Goal: Transaction & Acquisition: Purchase product/service

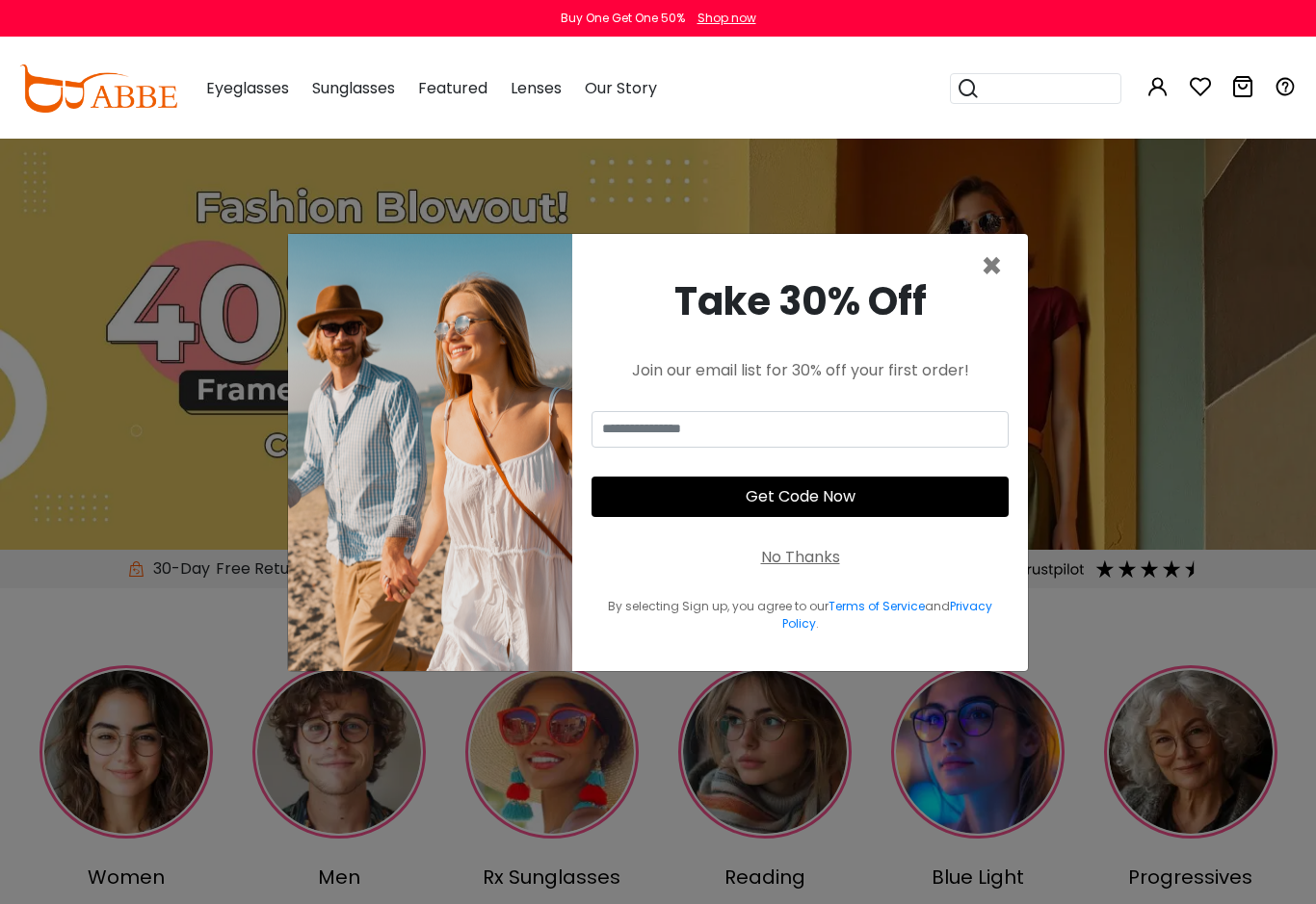
click at [990, 275] on span "×" at bounding box center [992, 266] width 22 height 49
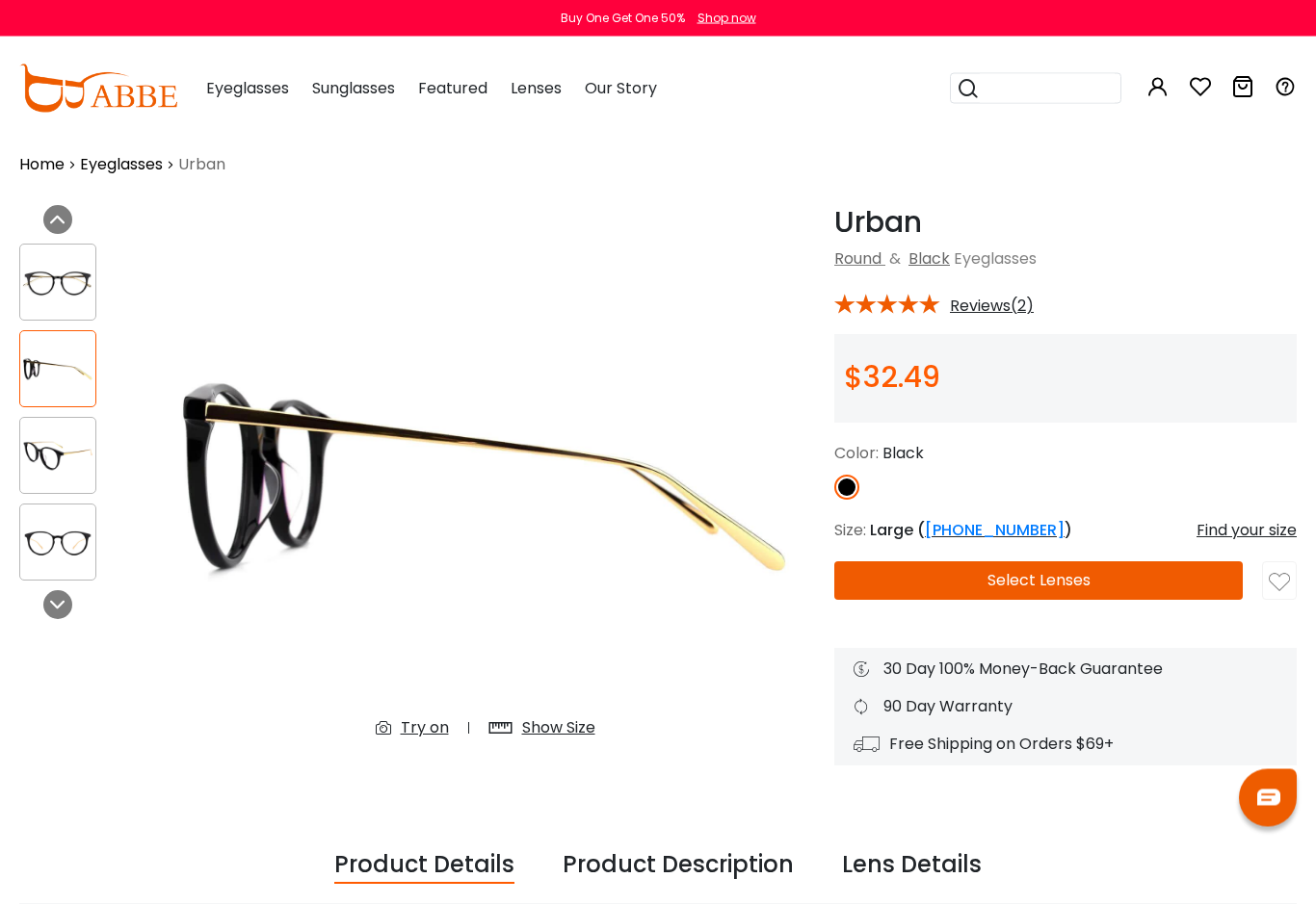
scroll to position [31, 0]
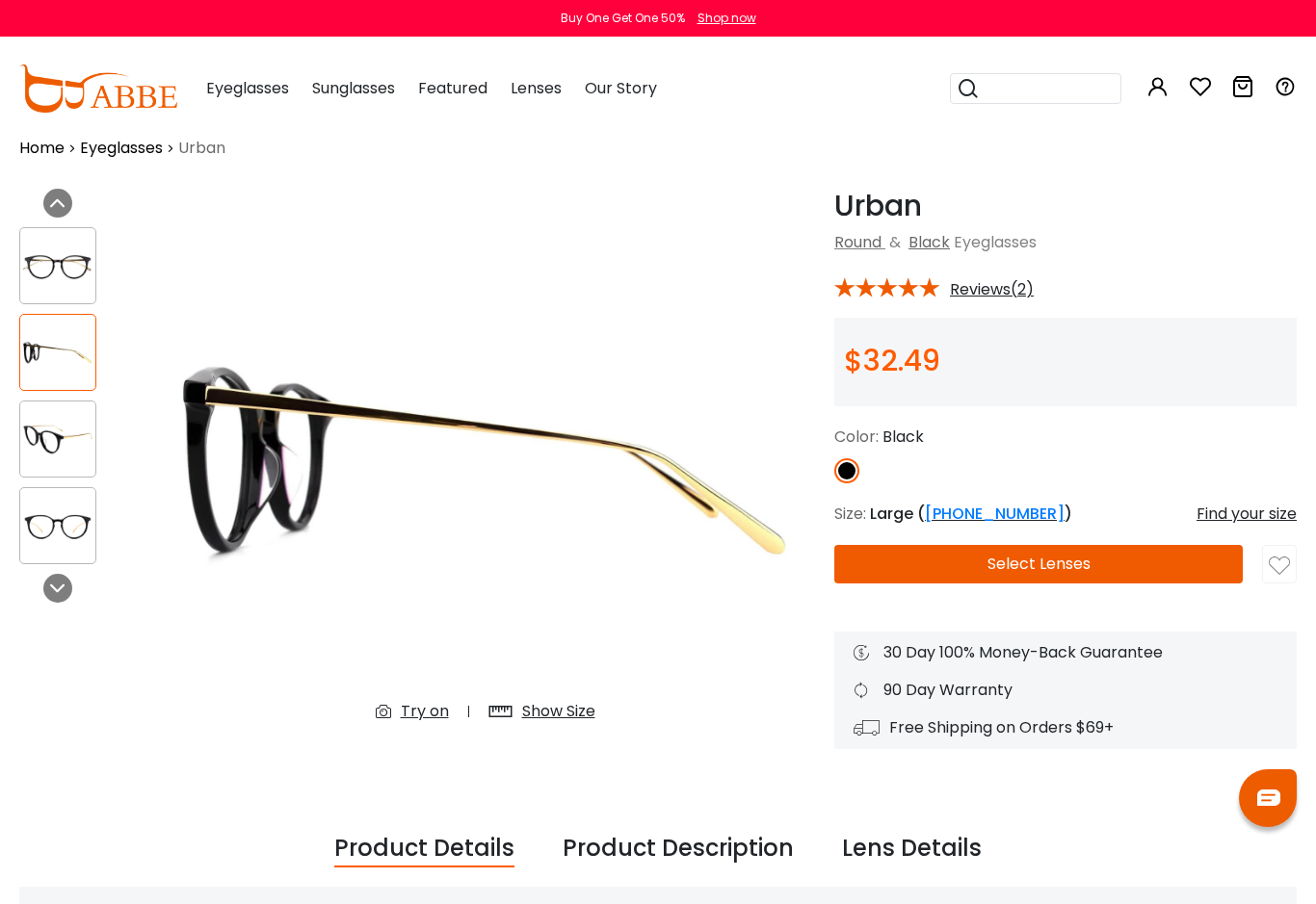
click at [29, 519] on img at bounding box center [58, 527] width 75 height 38
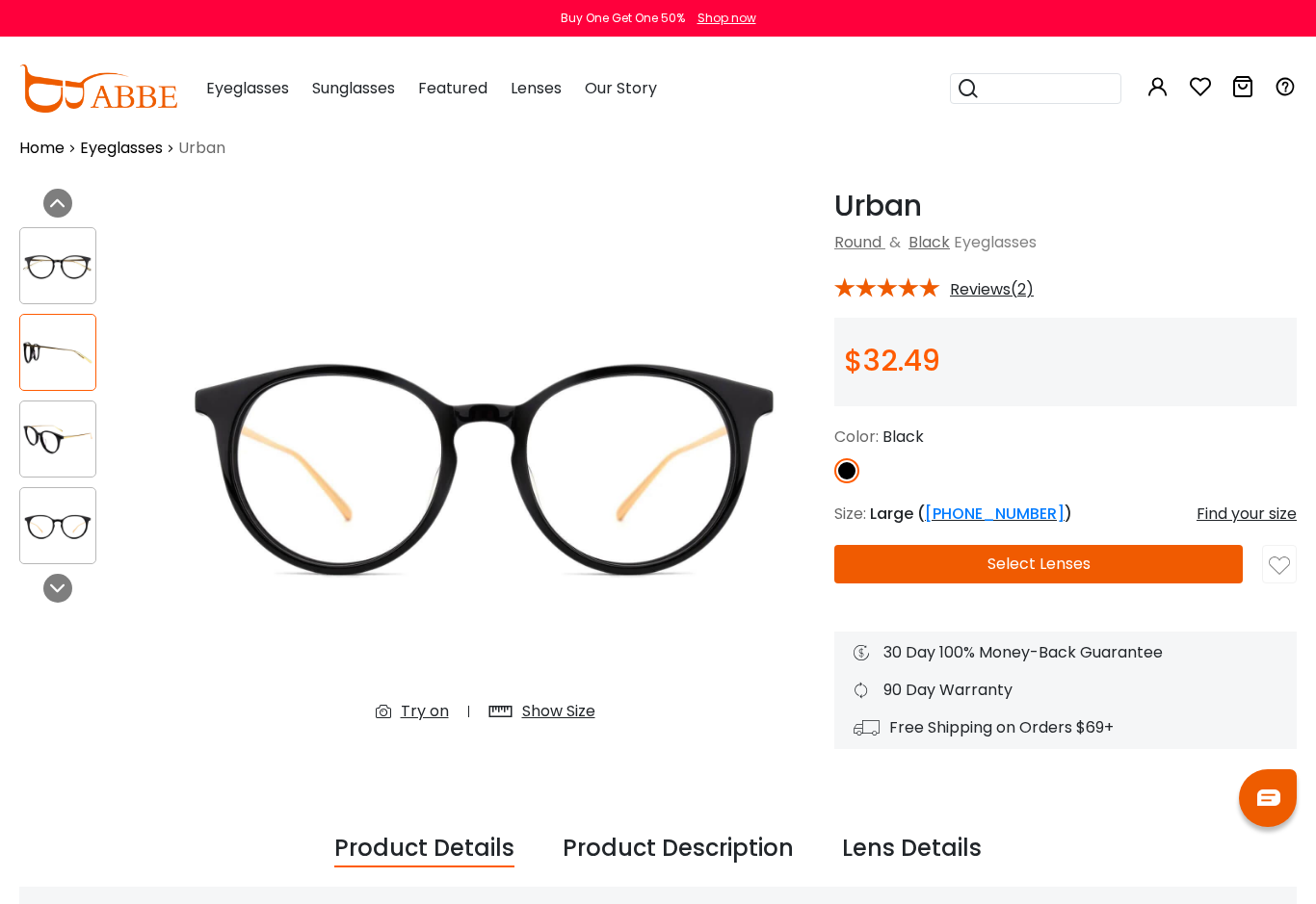
click at [61, 534] on img at bounding box center [58, 527] width 75 height 38
